Goal: Task Accomplishment & Management: Use online tool/utility

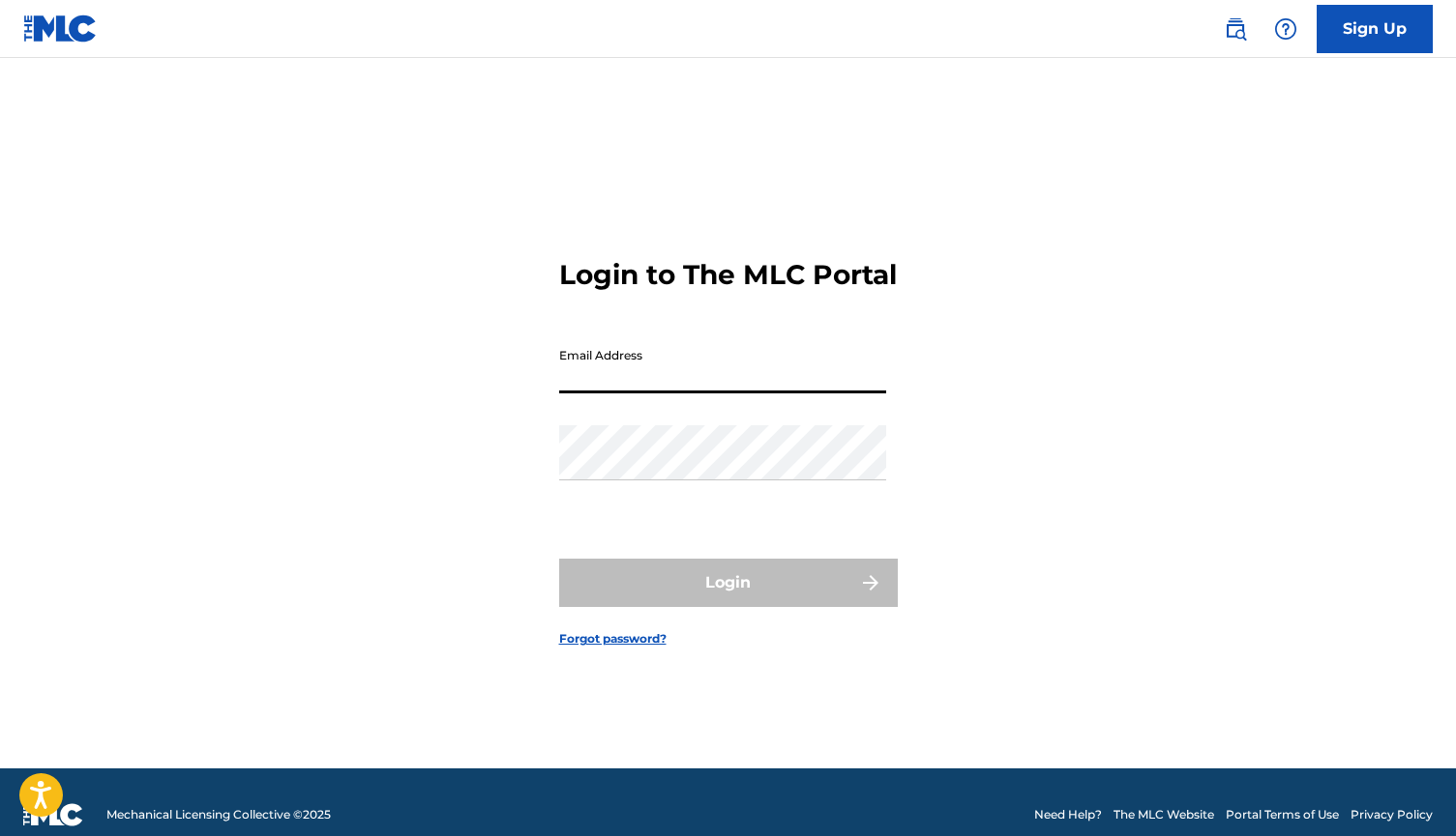
type input "[EMAIL_ADDRESS][DOMAIN_NAME]"
click at [728, 600] on button "Login" at bounding box center [728, 583] width 339 height 49
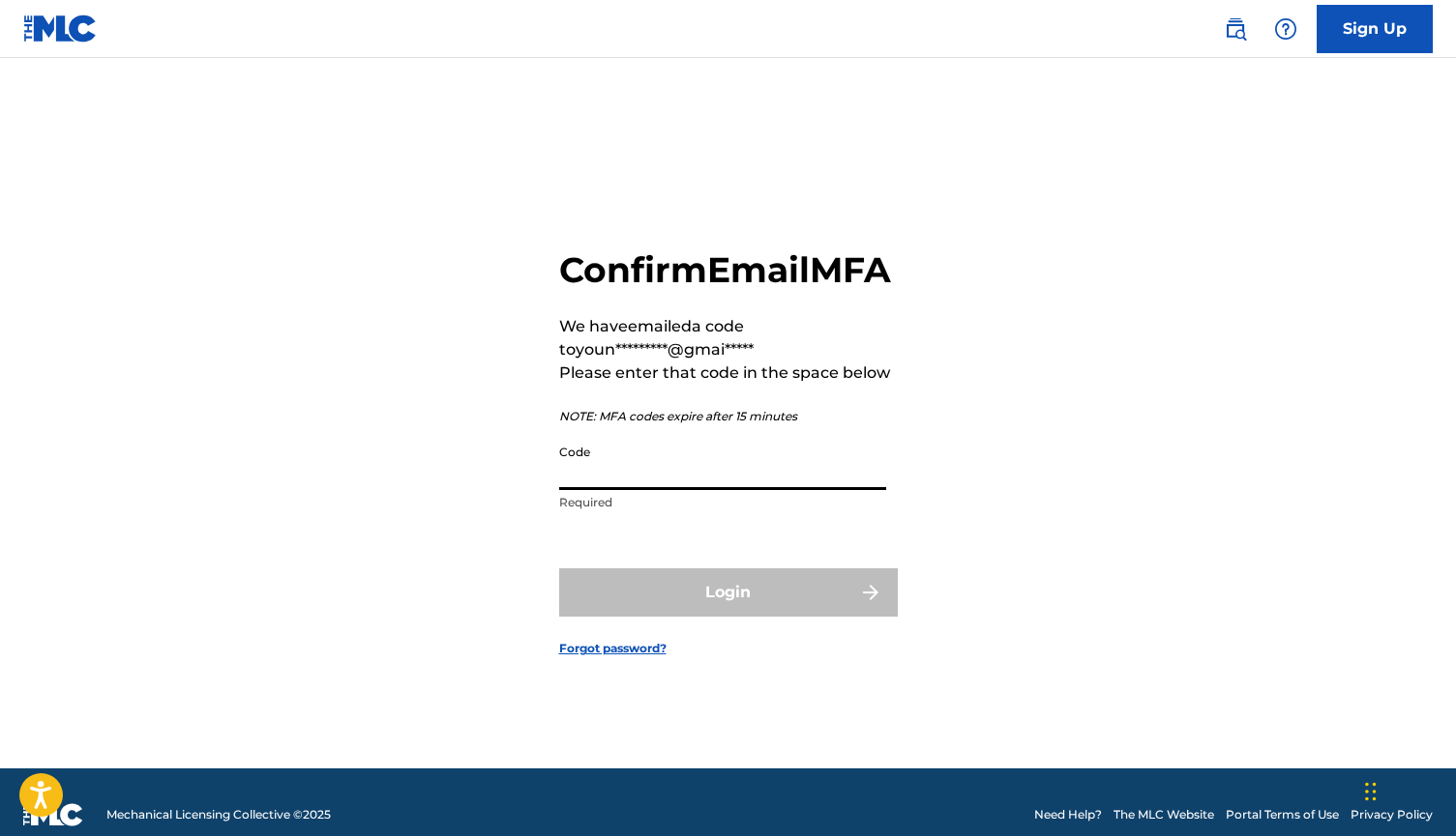
click at [568, 490] on input "Code" at bounding box center [722, 463] width 327 height 55
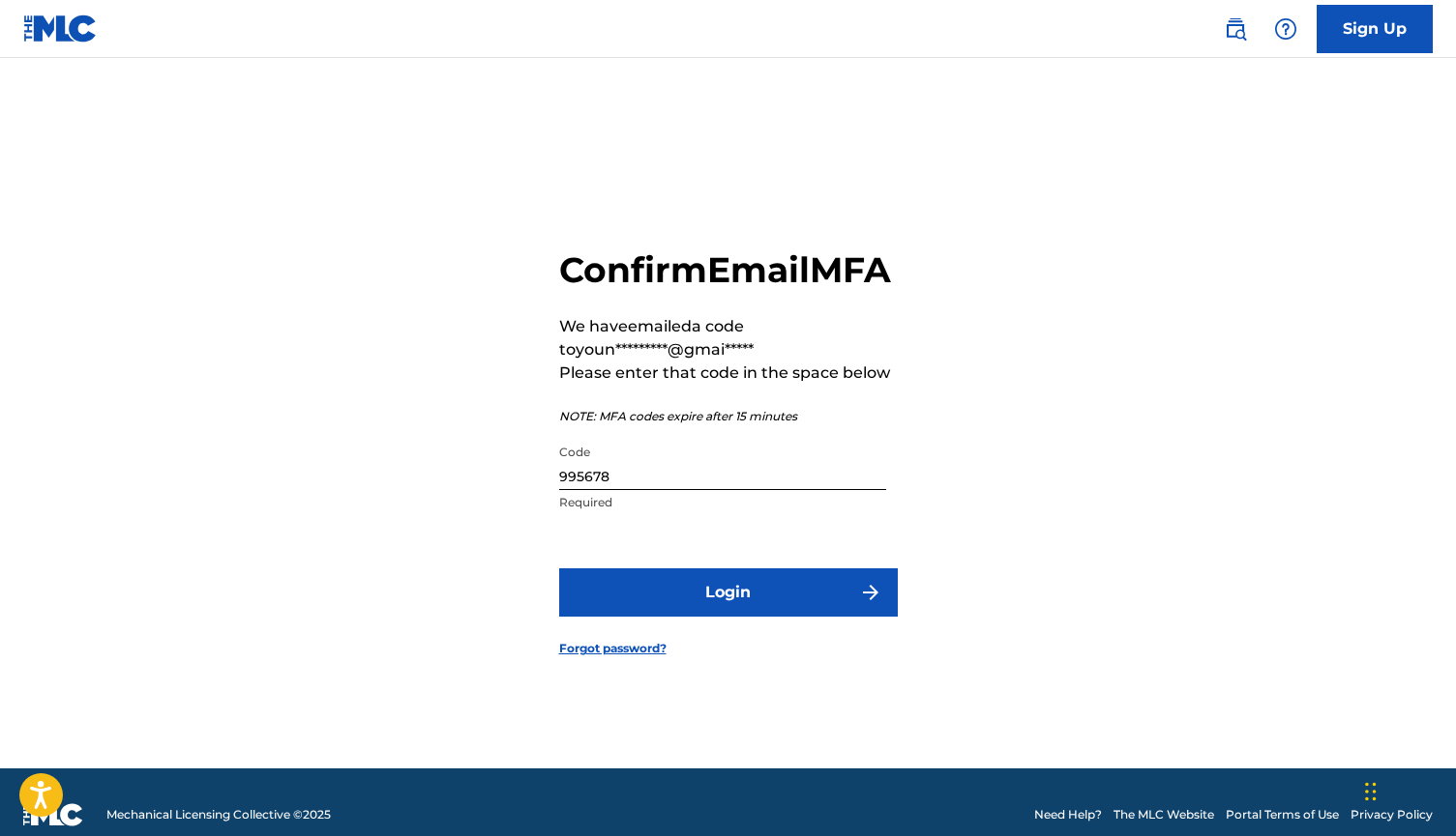
drag, startPoint x: 632, startPoint y: 615, endPoint x: 650, endPoint y: 489, distance: 127.3
click at [650, 489] on form "Confirm Email MFA We have emailed a code to youn*********@gmai***** Please ente…" at bounding box center [728, 438] width 339 height 662
click at [650, 489] on input "995678" at bounding box center [722, 463] width 327 height 55
click at [654, 490] on input "995678" at bounding box center [722, 463] width 327 height 55
type input "995679"
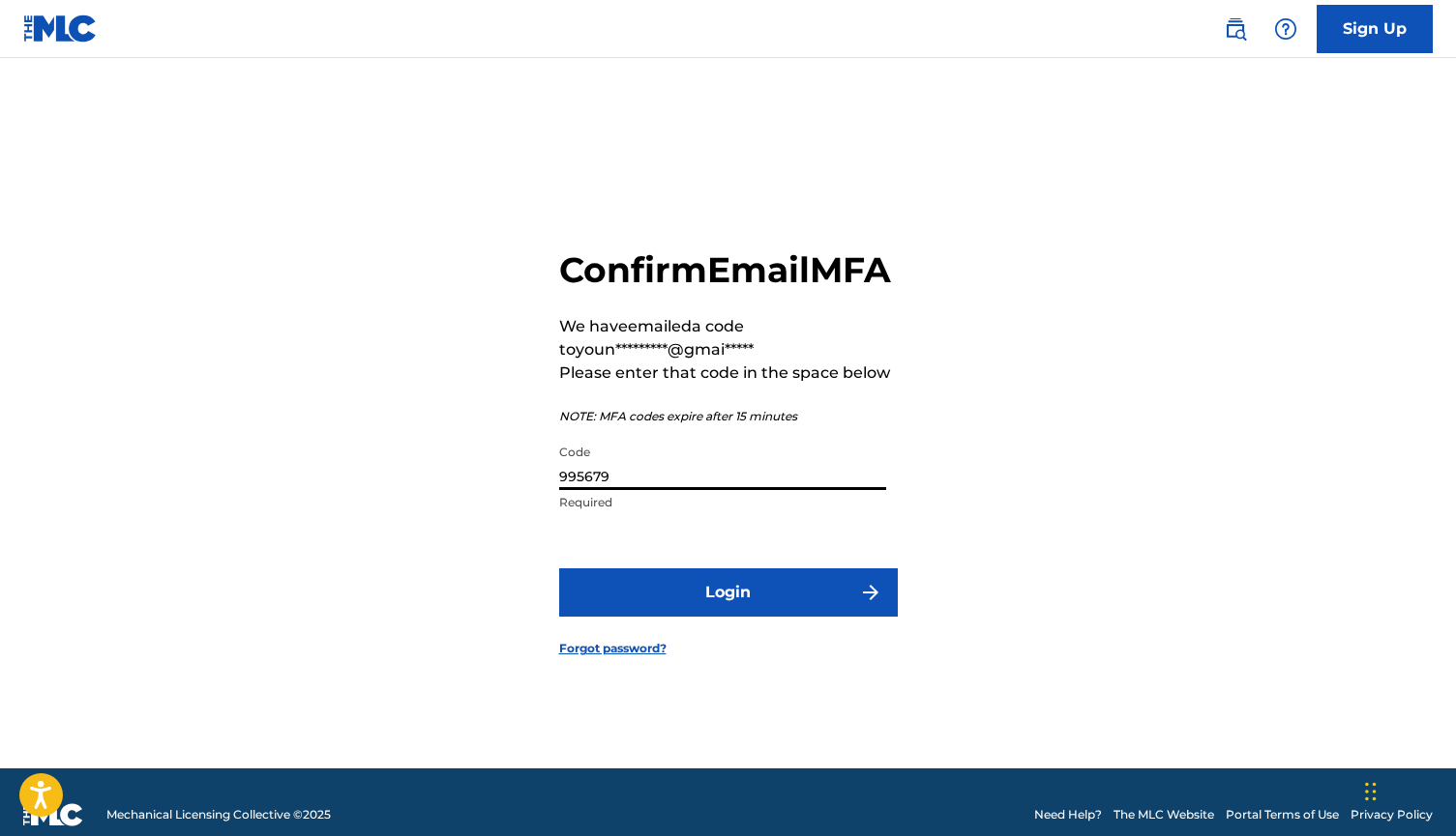
click at [651, 614] on button "Login" at bounding box center [728, 593] width 339 height 49
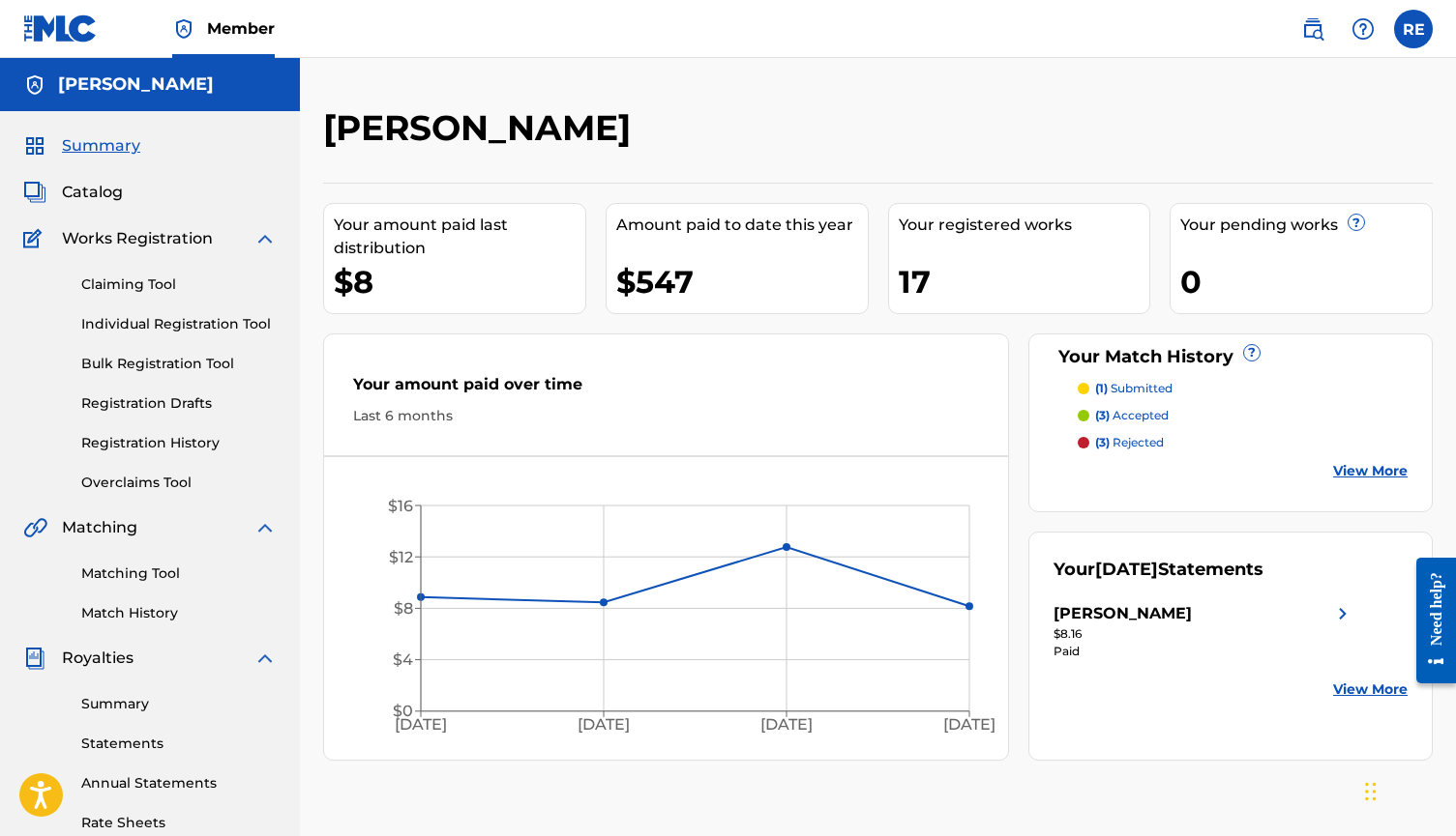
click at [166, 654] on div "Royalties" at bounding box center [150, 658] width 253 height 23
click at [178, 580] on link "Matching Tool" at bounding box center [179, 573] width 195 height 21
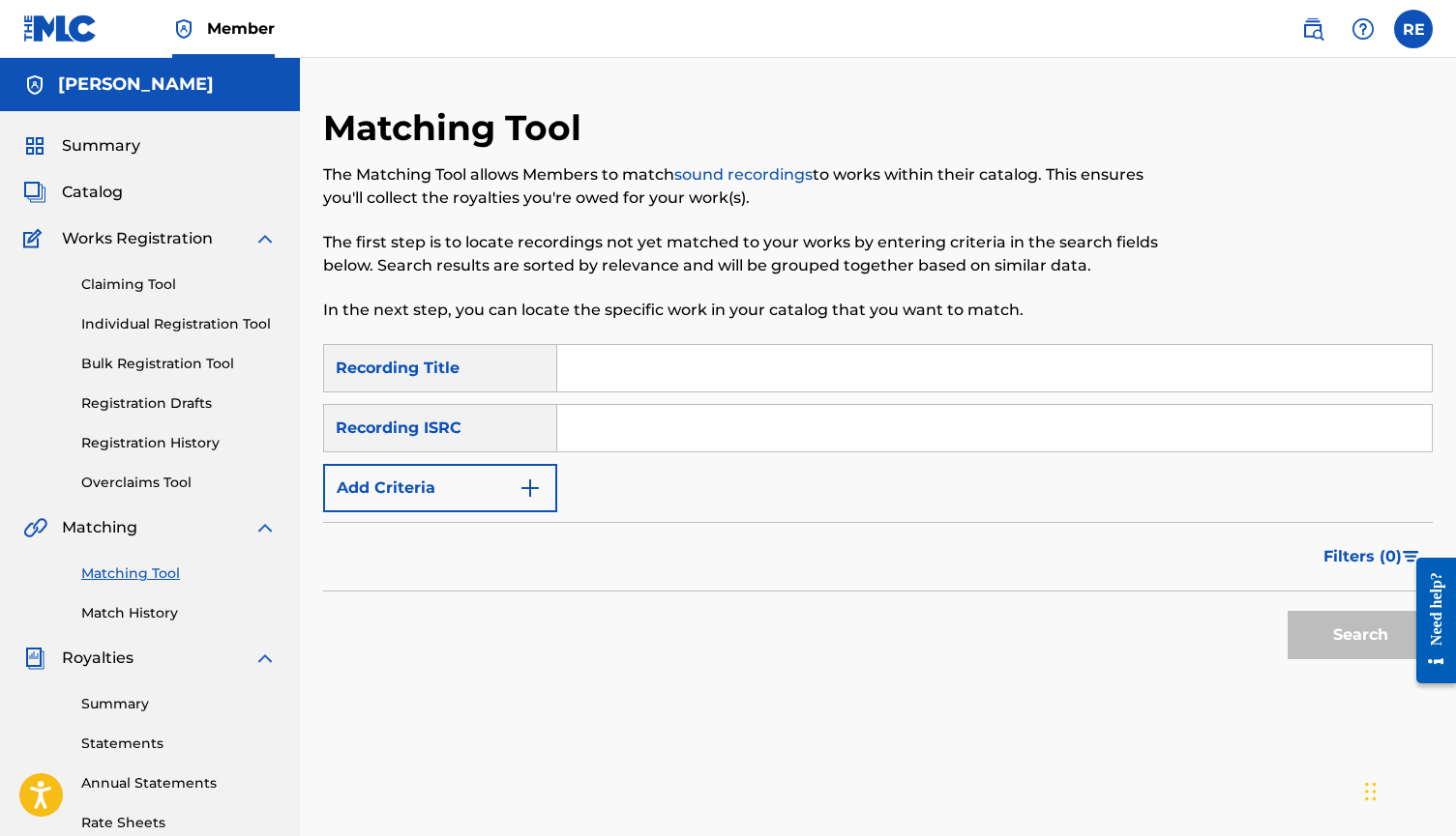
click at [443, 484] on button "Add Criteria" at bounding box center [441, 488] width 235 height 49
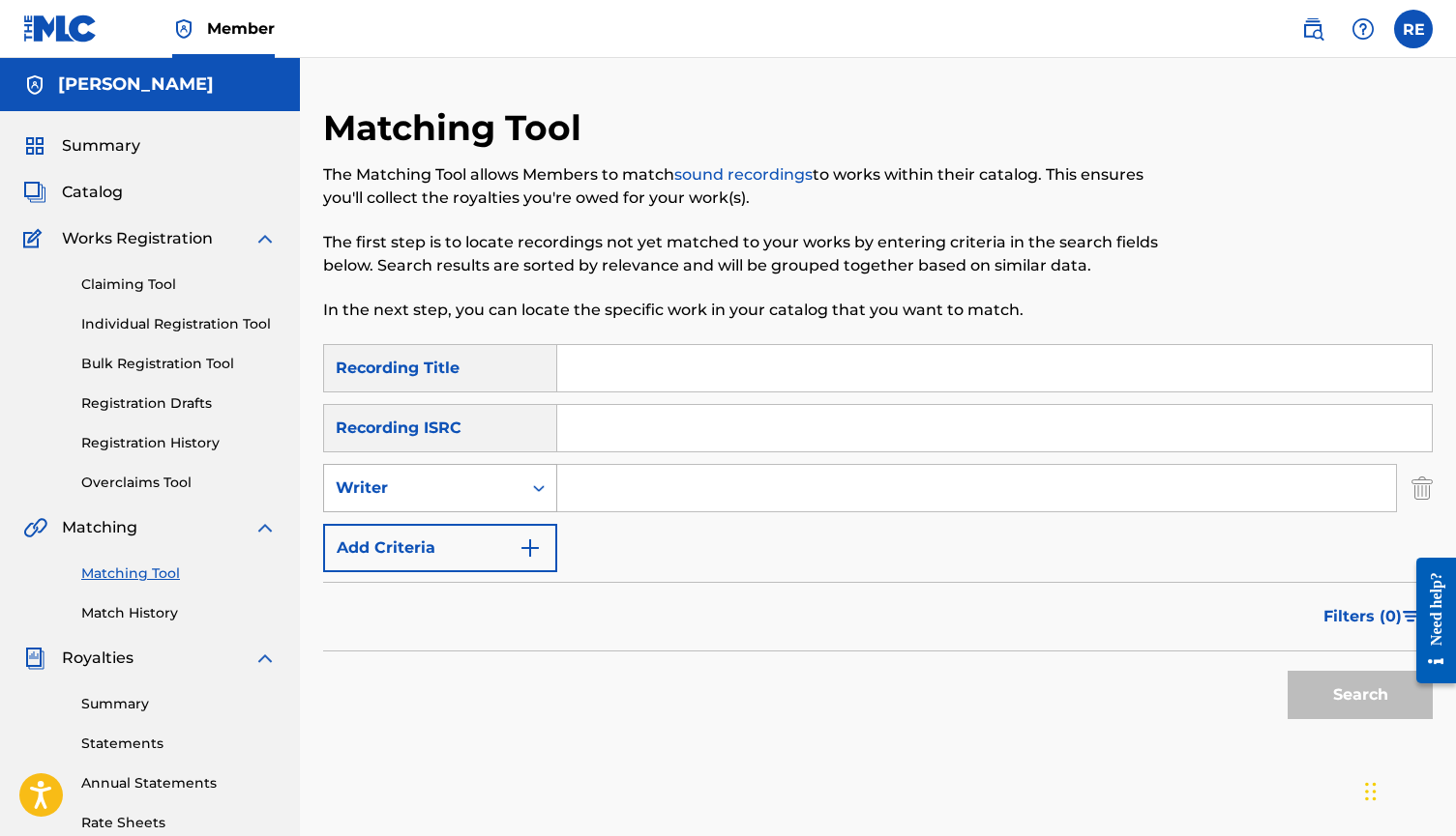
click at [448, 495] on div "Writer" at bounding box center [423, 488] width 174 height 23
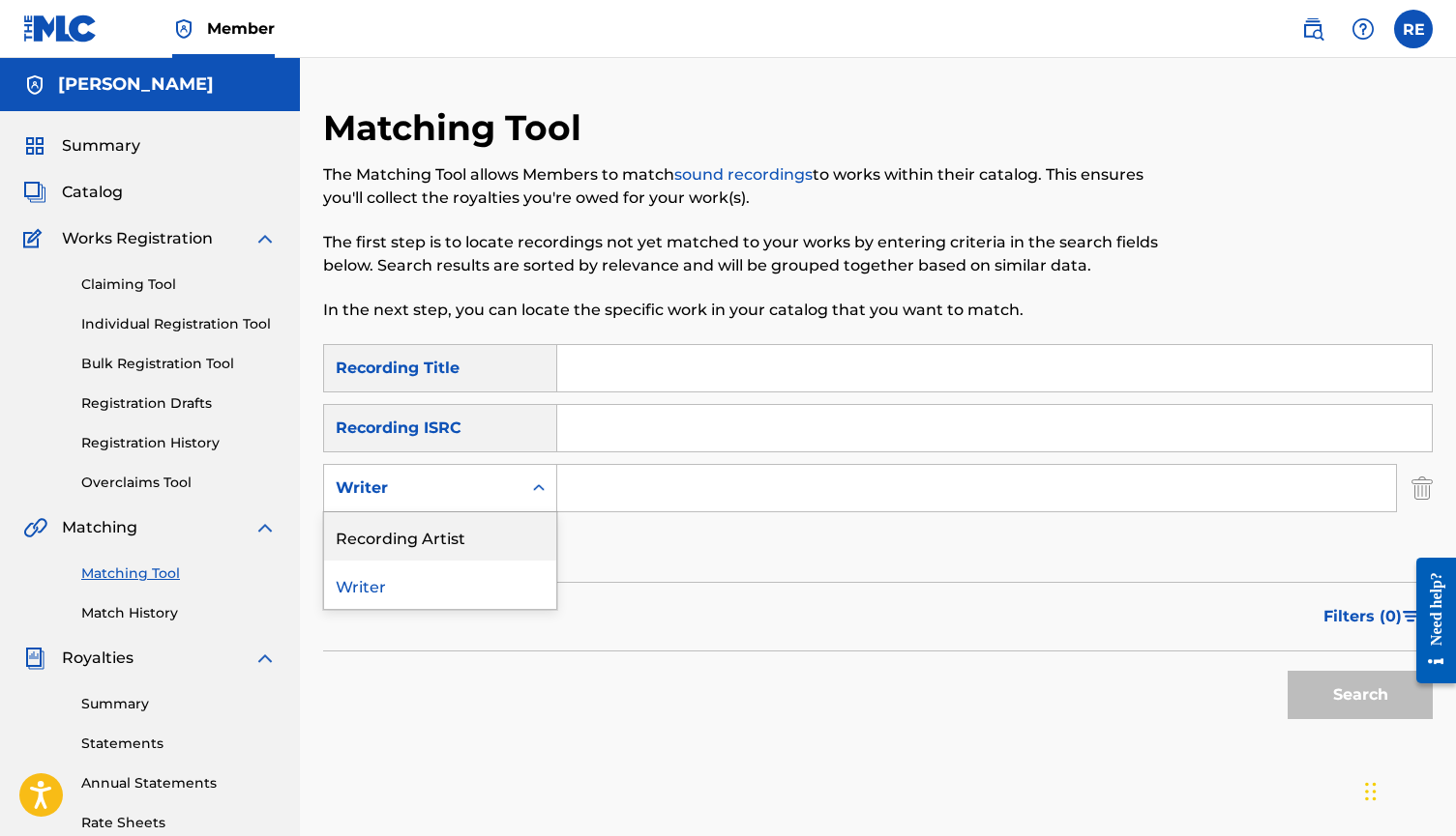
click at [439, 537] on div "Recording Artist" at bounding box center [441, 537] width 233 height 49
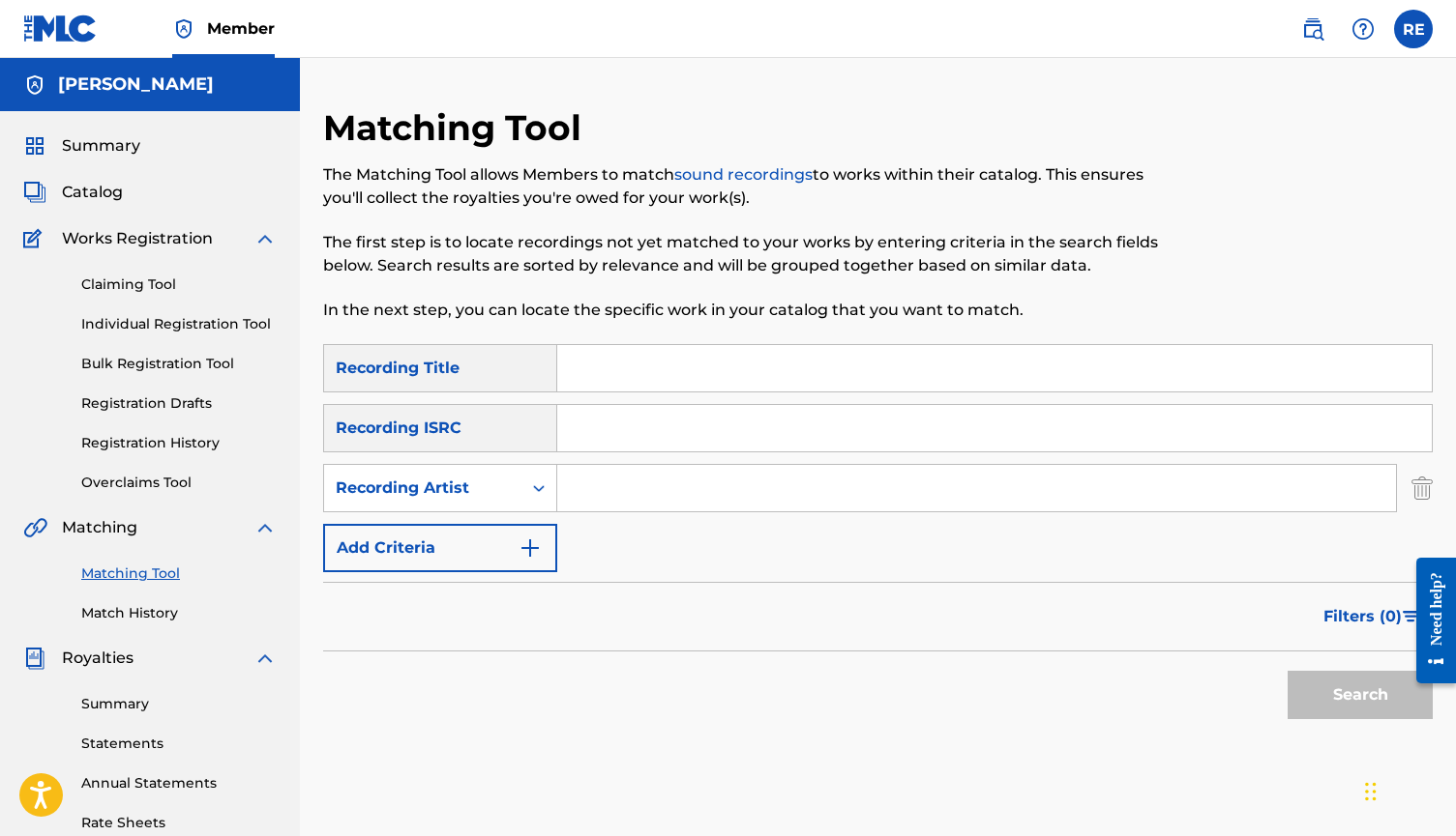
click at [642, 484] on input "Search Form" at bounding box center [976, 488] width 838 height 47
type input "trenxhmade tyy"
click at [1360, 695] on button "Search" at bounding box center [1360, 695] width 146 height 49
